Goal: Transaction & Acquisition: Purchase product/service

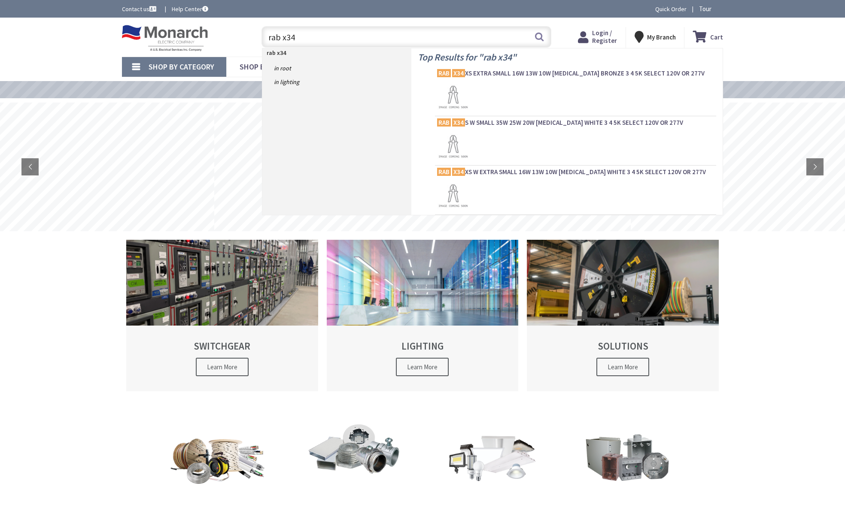
type input "rab x34s"
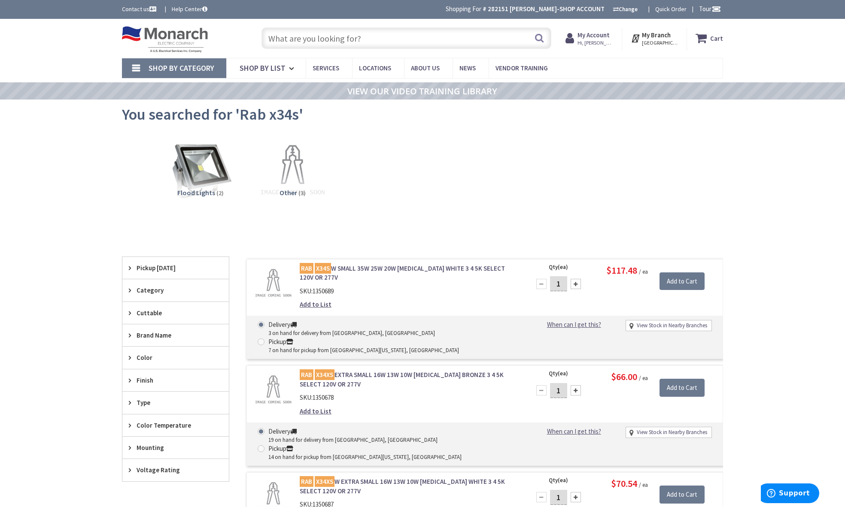
click at [351, 34] on input "text" at bounding box center [406, 37] width 290 height 21
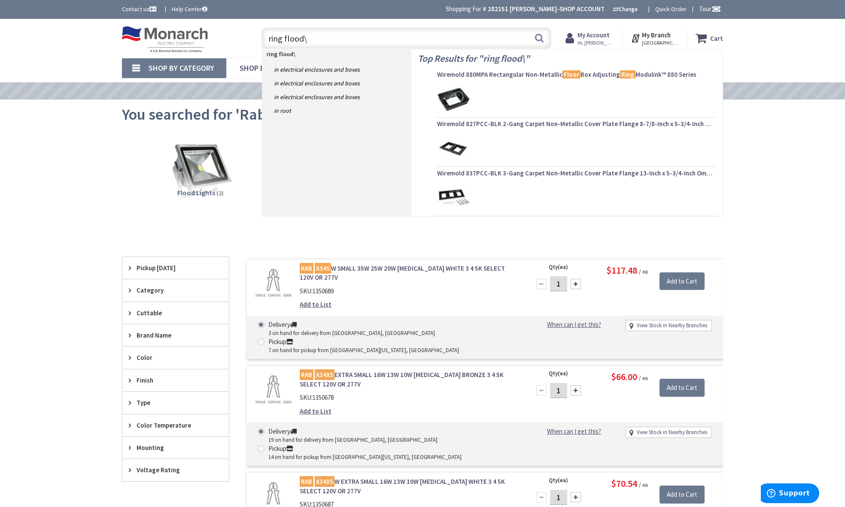
type input "ring flood"
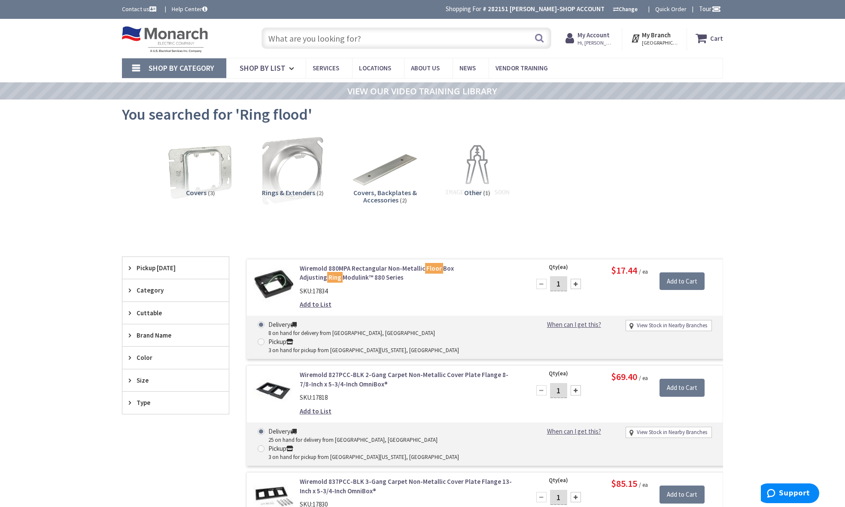
click at [339, 36] on input "text" at bounding box center [406, 37] width 290 height 21
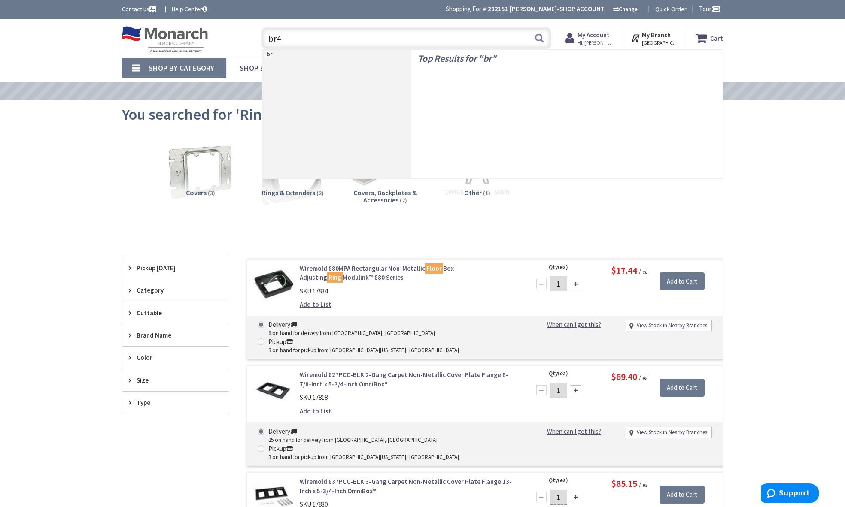
type input "br40"
